Goal: Task Accomplishment & Management: Complete application form

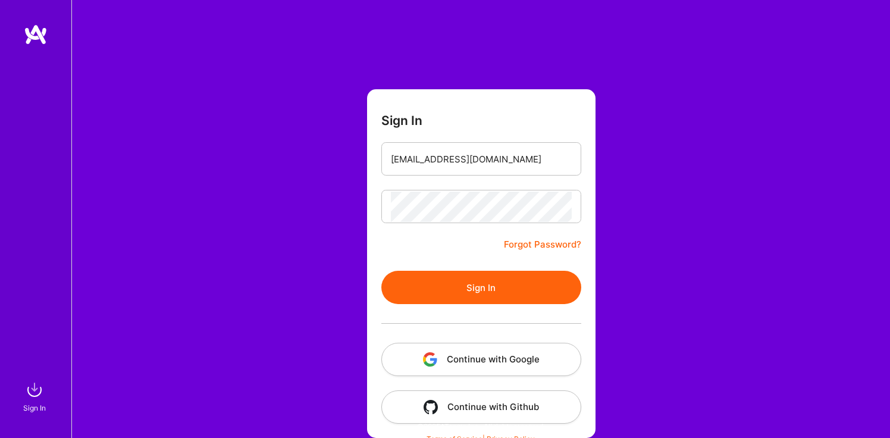
click at [444, 276] on button "Sign In" at bounding box center [481, 287] width 200 height 33
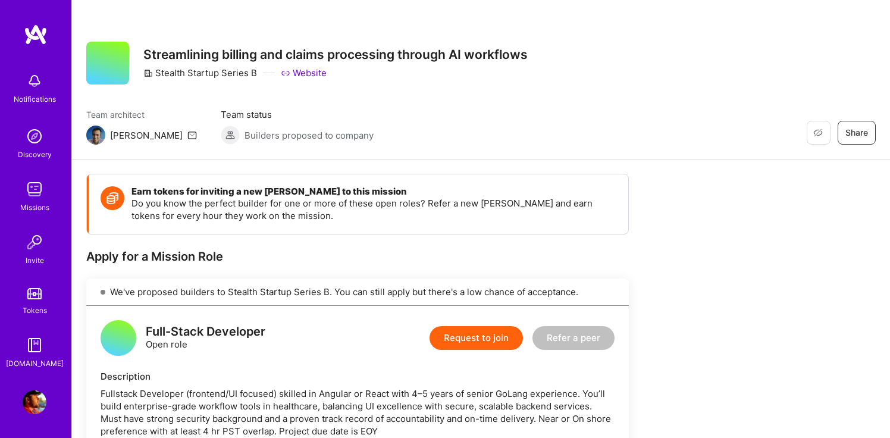
click at [26, 191] on img at bounding box center [35, 189] width 24 height 24
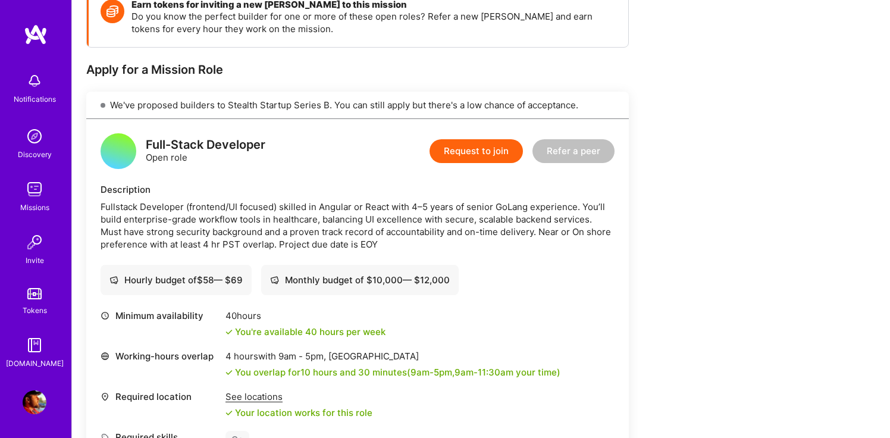
scroll to position [192, 0]
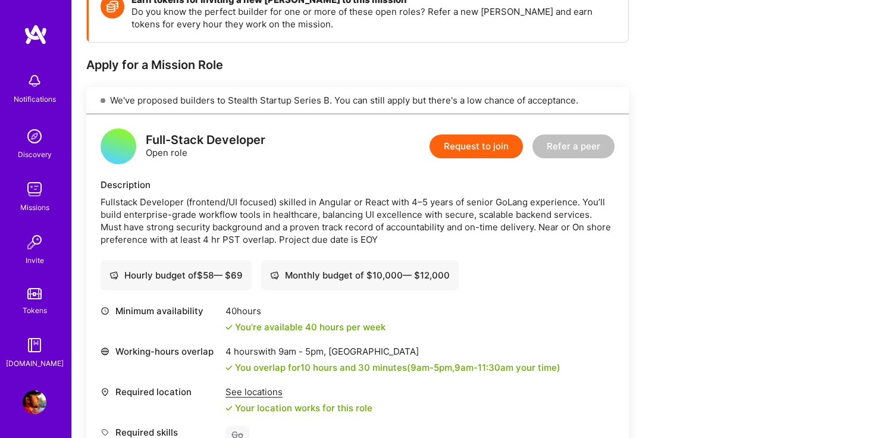
click at [483, 148] on button "Request to join" at bounding box center [475, 146] width 93 height 24
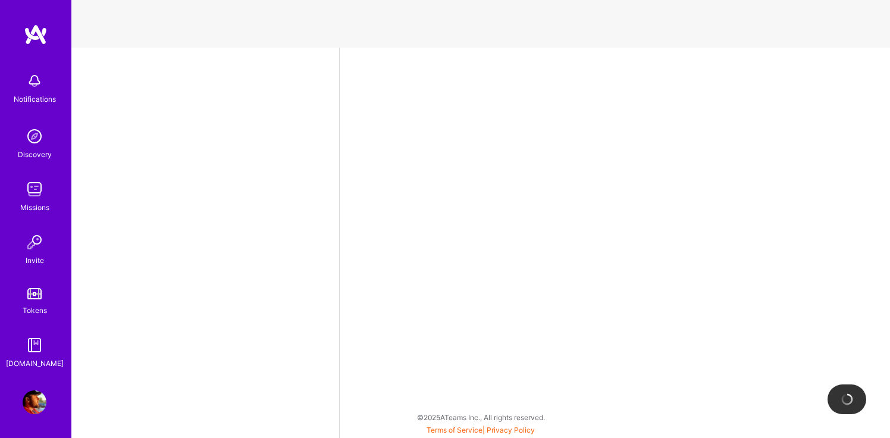
select select "US"
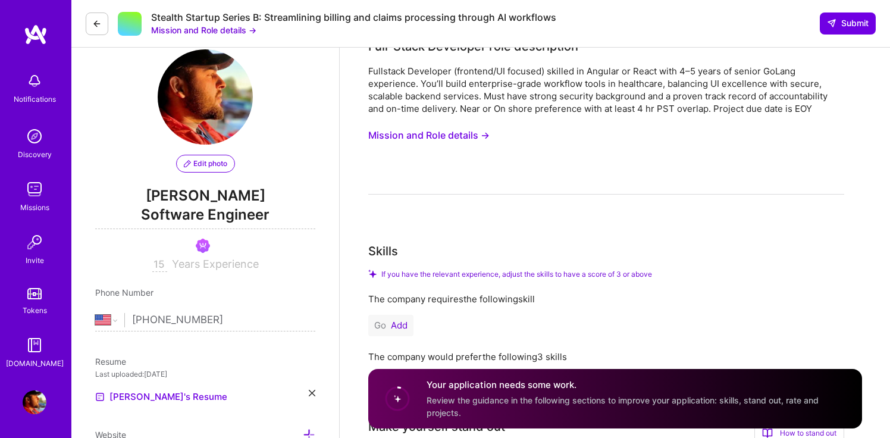
scroll to position [15, 0]
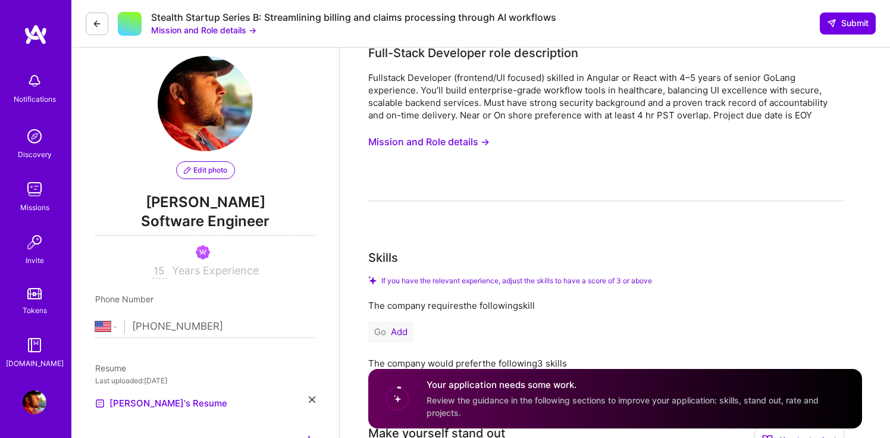
click at [103, 23] on button at bounding box center [97, 23] width 23 height 23
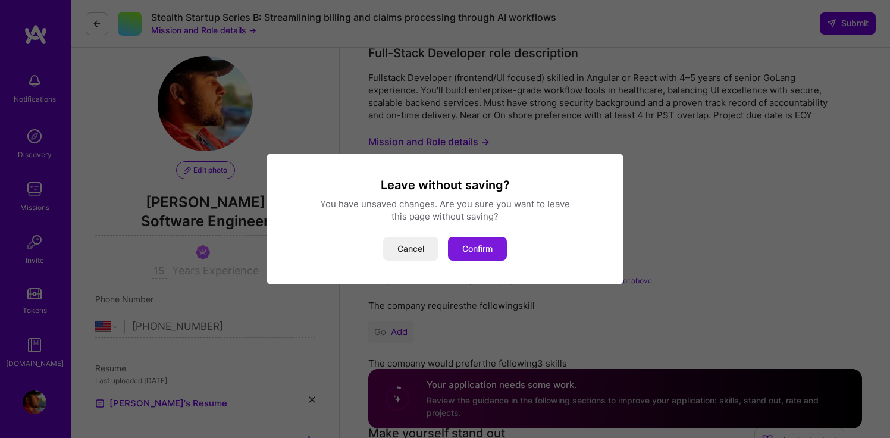
click at [484, 257] on button "Confirm" at bounding box center [477, 249] width 59 height 24
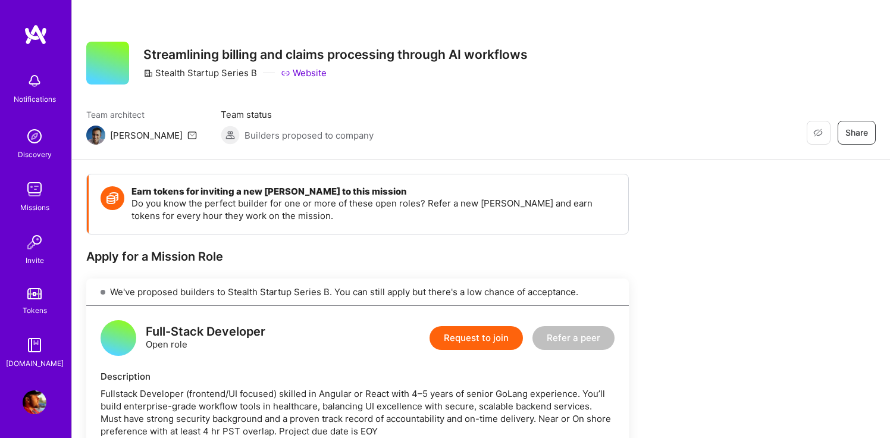
click at [34, 183] on img at bounding box center [35, 189] width 24 height 24
